Goal: Task Accomplishment & Management: Manage account settings

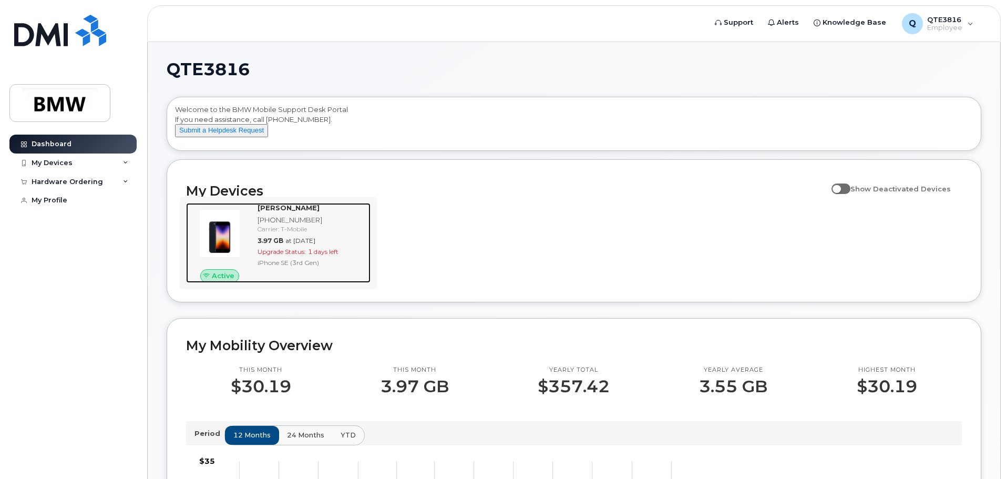
click at [320, 255] on span "1 days left" at bounding box center [323, 252] width 30 height 8
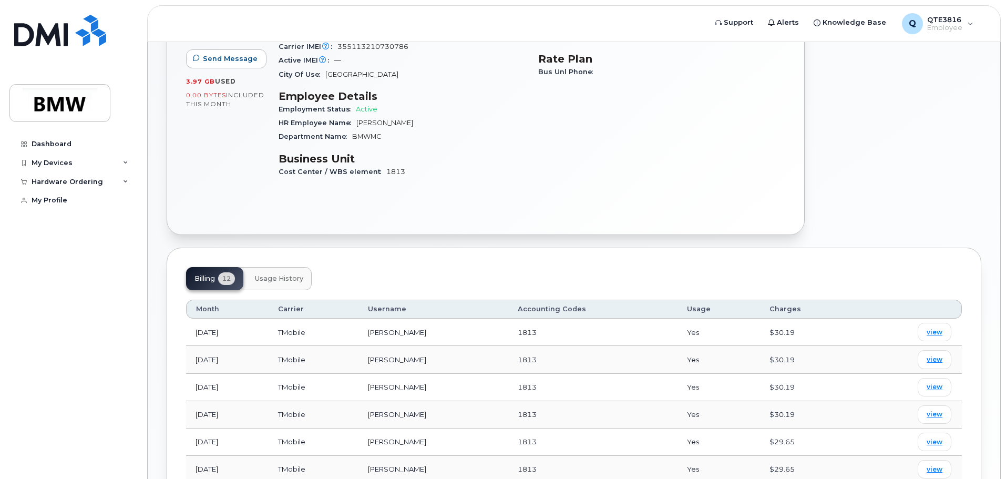
scroll to position [210, 0]
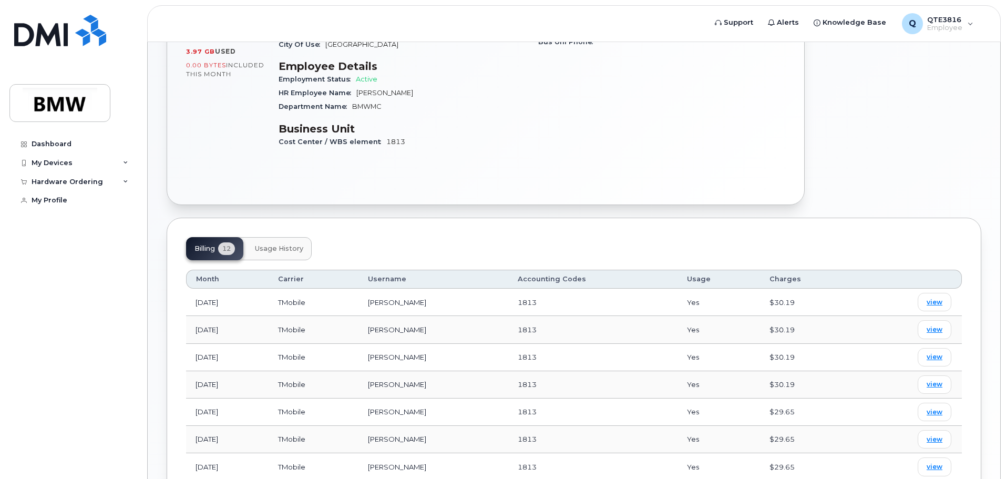
click at [296, 243] on button "Usage History" at bounding box center [279, 248] width 65 height 23
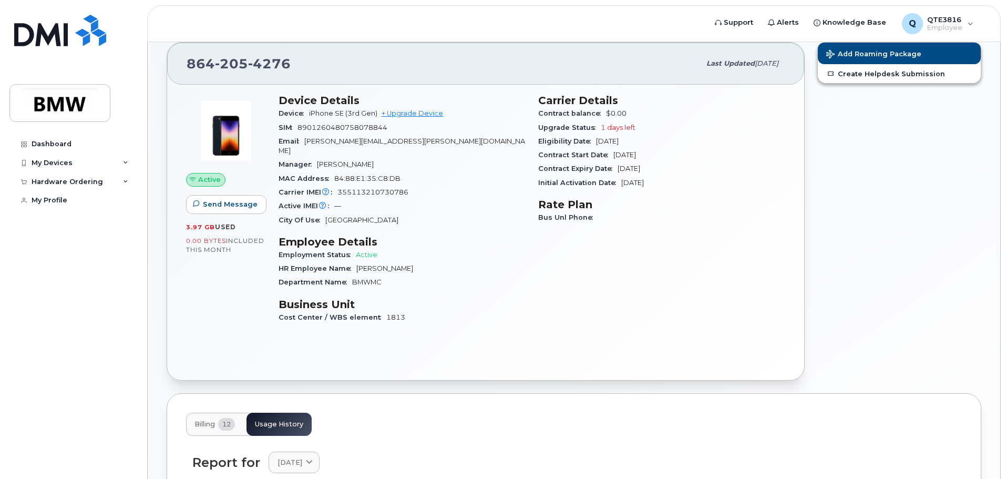
scroll to position [0, 0]
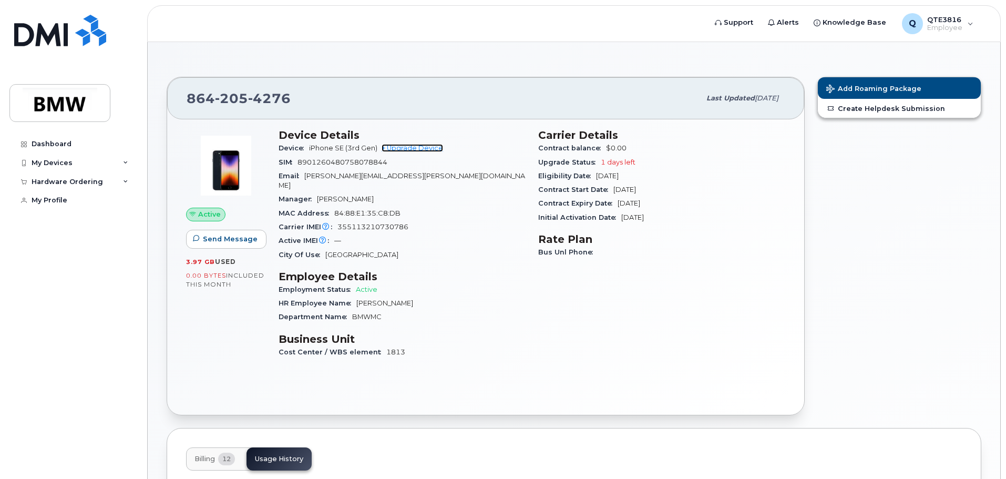
click at [411, 150] on link "+ Upgrade Device" at bounding box center [413, 148] width 62 height 8
